Goal: Find specific page/section: Find specific page/section

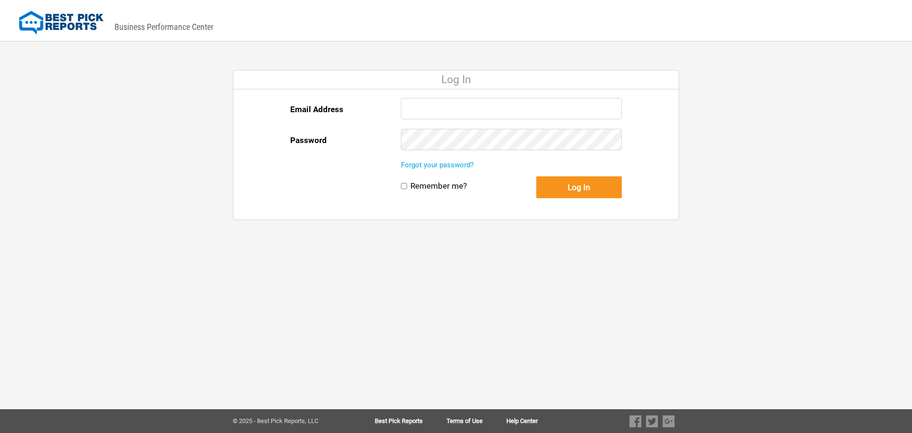
type input "expertsremodelusa@gmail.com"
click at [569, 192] on button "Log In" at bounding box center [578, 187] width 85 height 22
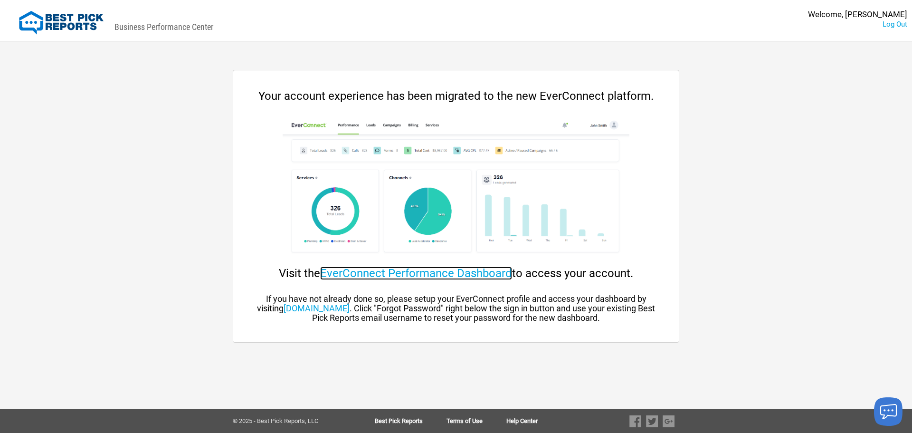
click at [434, 271] on link "EverConnect Performance Dashboard" at bounding box center [416, 272] width 192 height 13
click at [354, 274] on link "EverConnect Performance Dashboard" at bounding box center [416, 272] width 192 height 13
click at [411, 274] on link "EverConnect Performance Dashboard" at bounding box center [416, 272] width 192 height 13
